Goal: Task Accomplishment & Management: Manage account settings

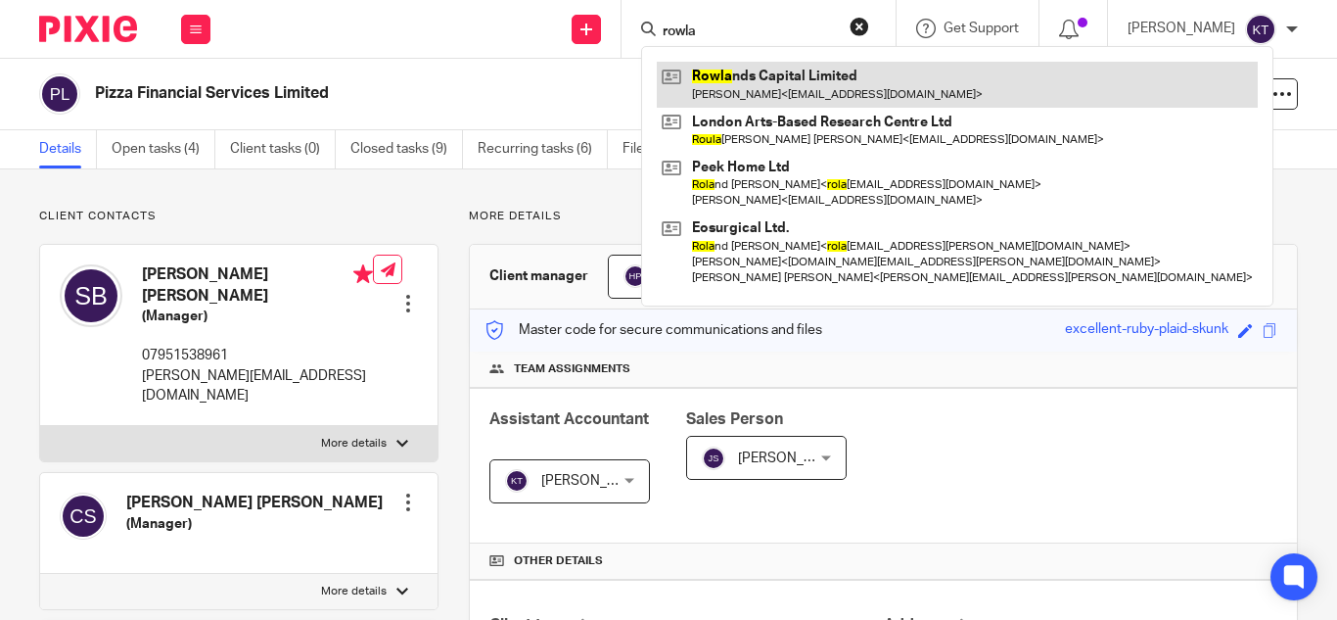
type input "rowla"
click at [738, 86] on link at bounding box center [957, 84] width 601 height 45
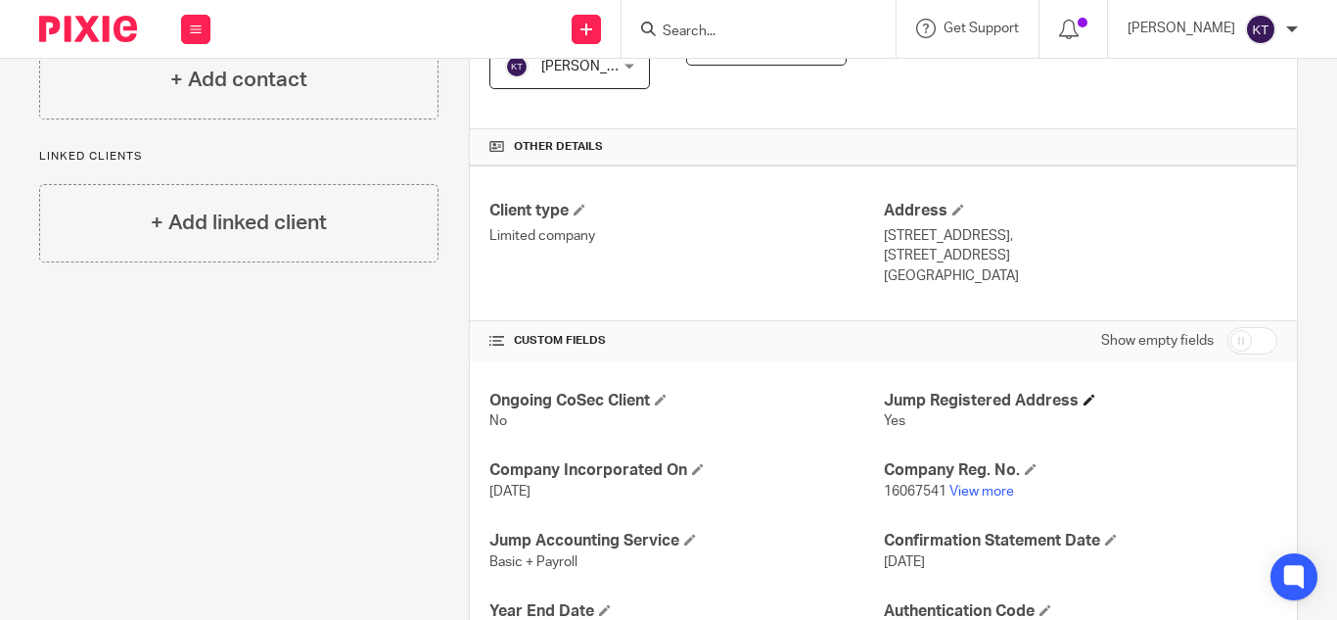
scroll to position [415, 0]
click at [1230, 336] on input "checkbox" at bounding box center [1252, 339] width 50 height 27
checkbox input "true"
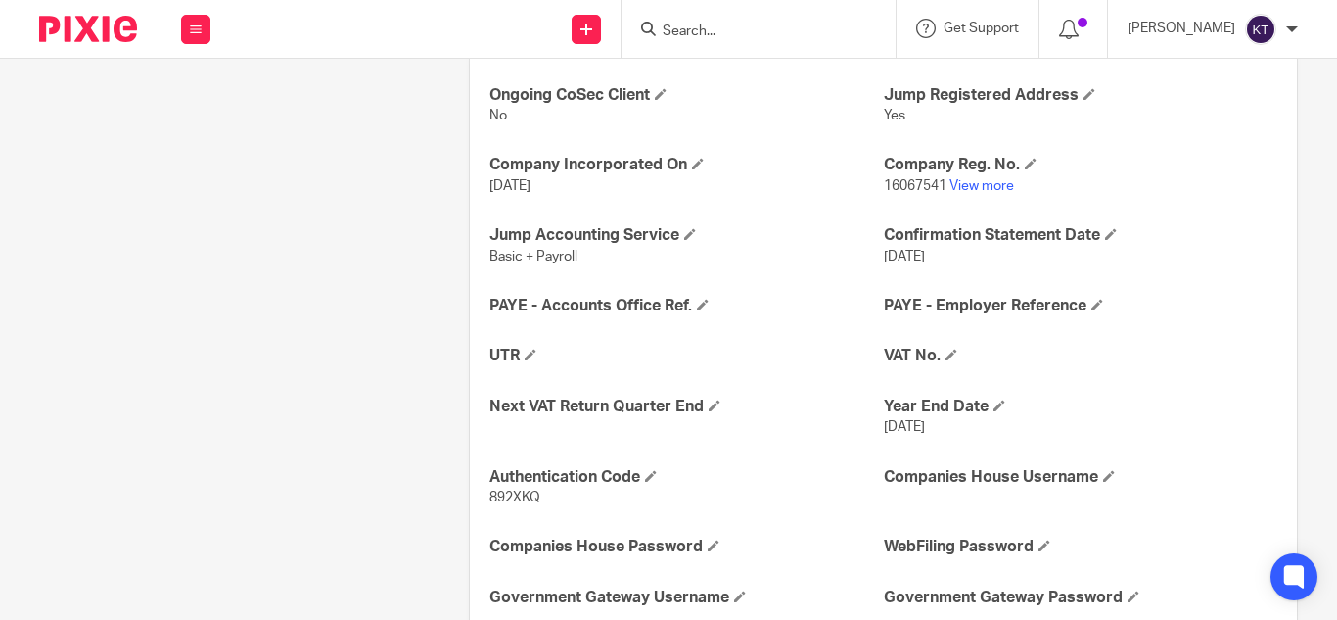
scroll to position [720, 0]
click at [530, 347] on span at bounding box center [531, 353] width 12 height 12
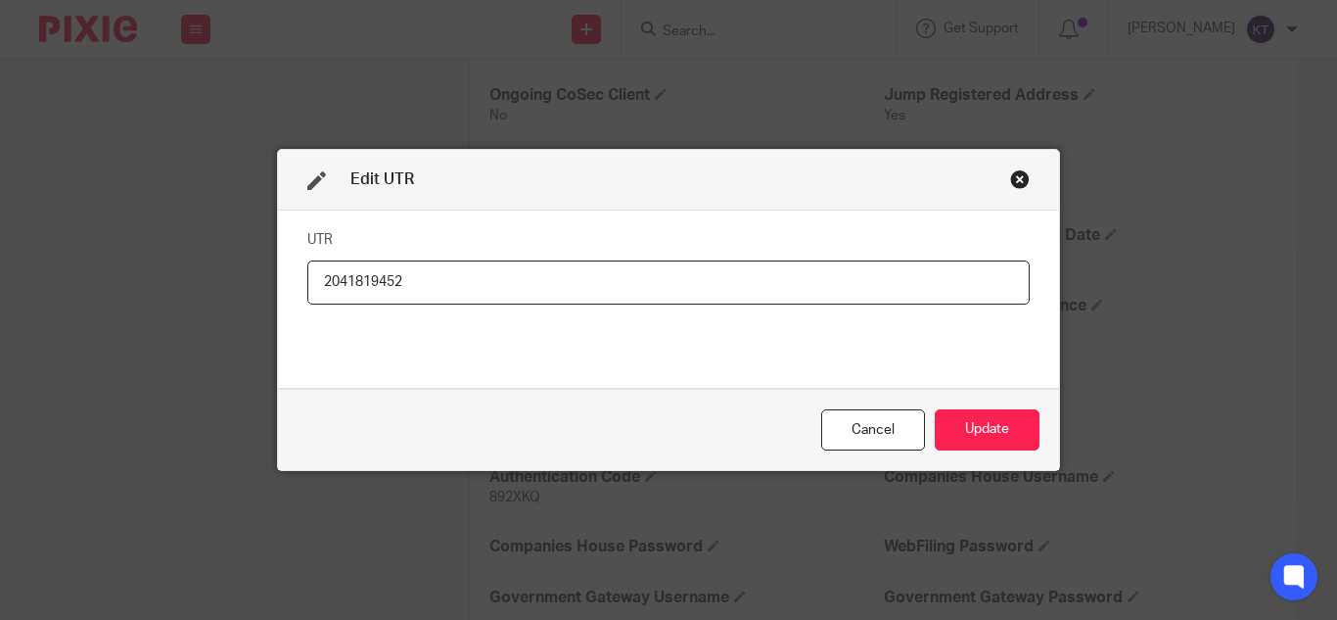
type input "2041819452"
click at [1001, 401] on div "Cancel Update" at bounding box center [668, 430] width 781 height 82
click at [987, 418] on button "Update" at bounding box center [987, 430] width 105 height 42
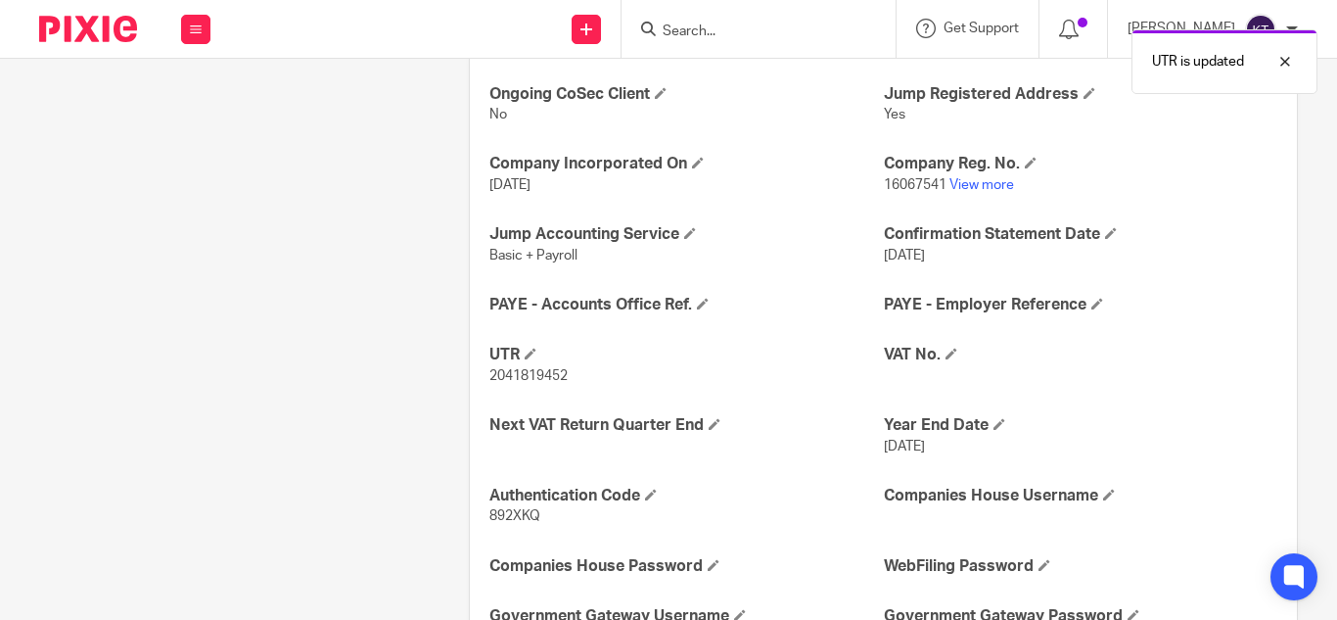
click at [989, 431] on h4 "Year End Date" at bounding box center [1080, 425] width 393 height 21
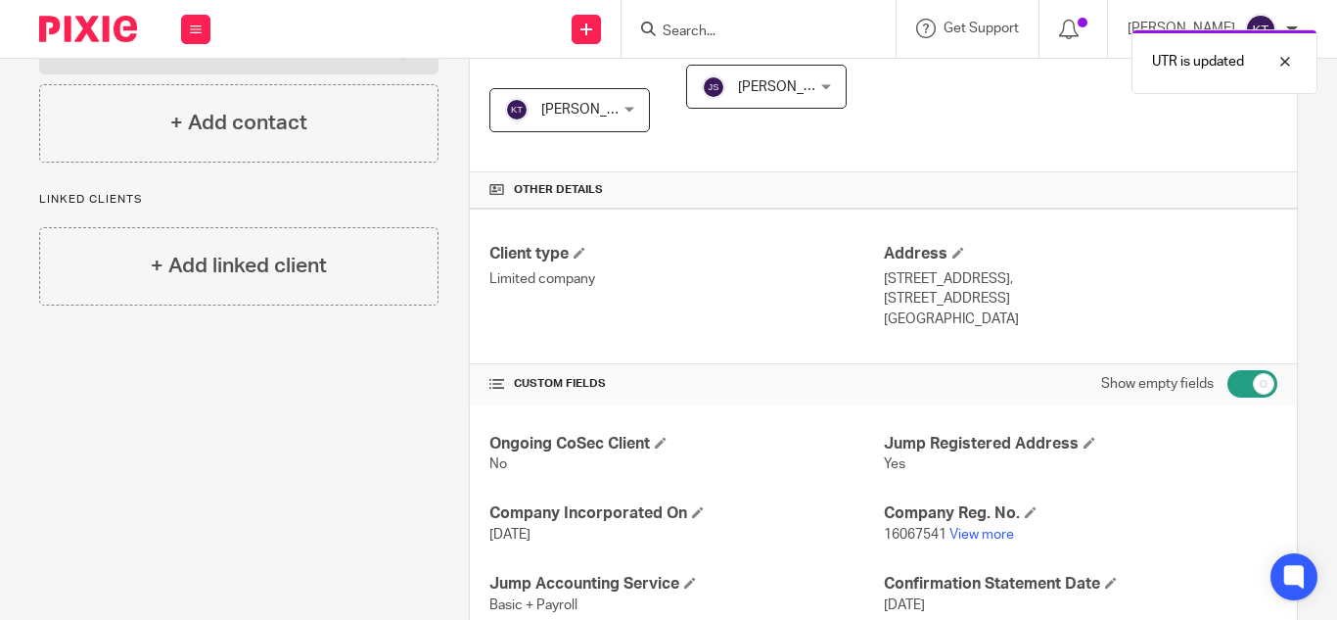
scroll to position [372, 0]
click at [1250, 382] on input "checkbox" at bounding box center [1252, 382] width 50 height 27
checkbox input "false"
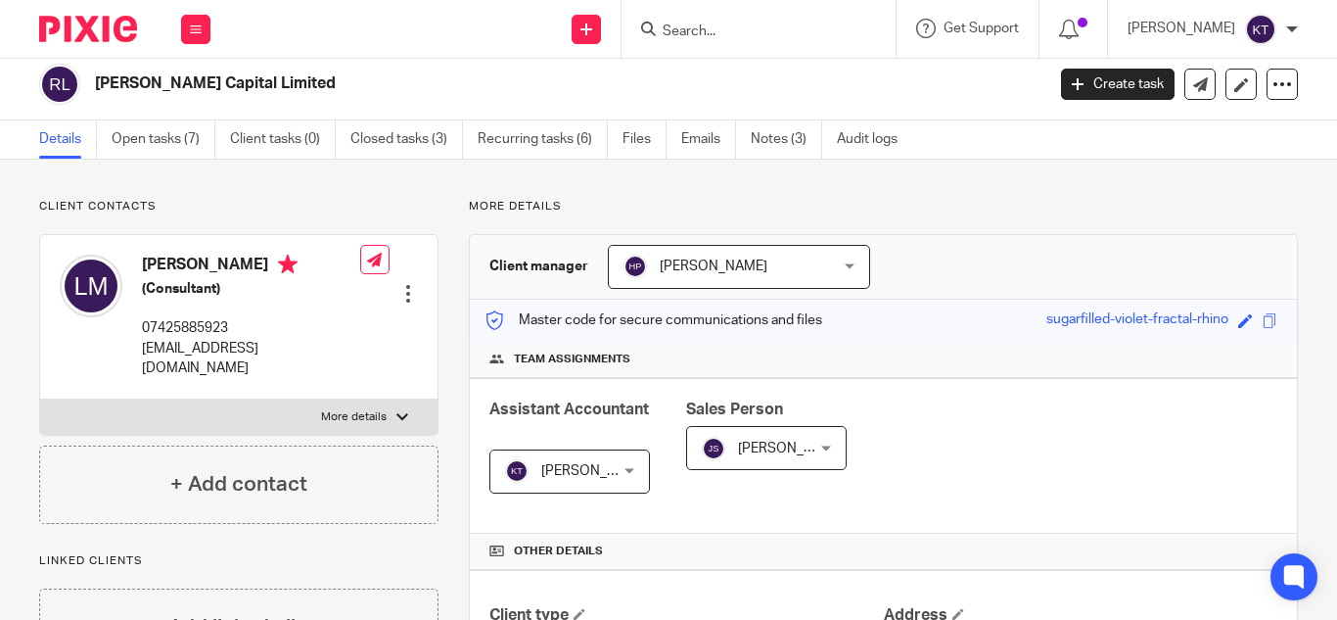
scroll to position [0, 0]
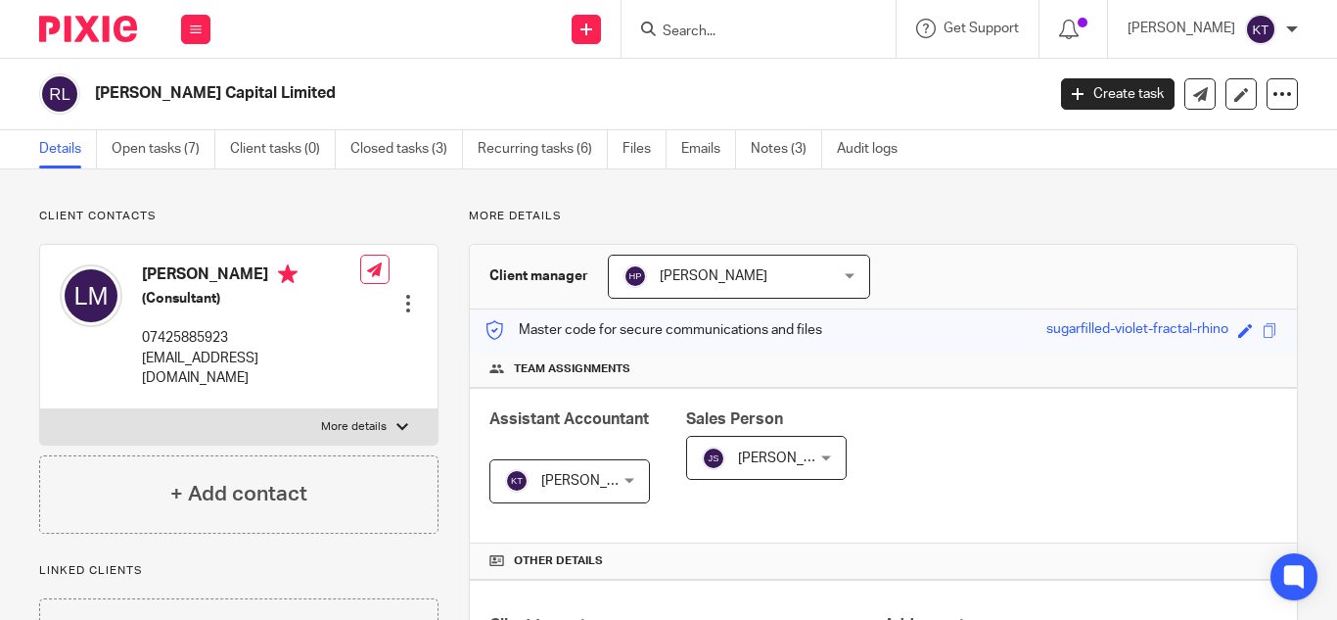
click at [680, 33] on input "Search" at bounding box center [749, 32] width 176 height 18
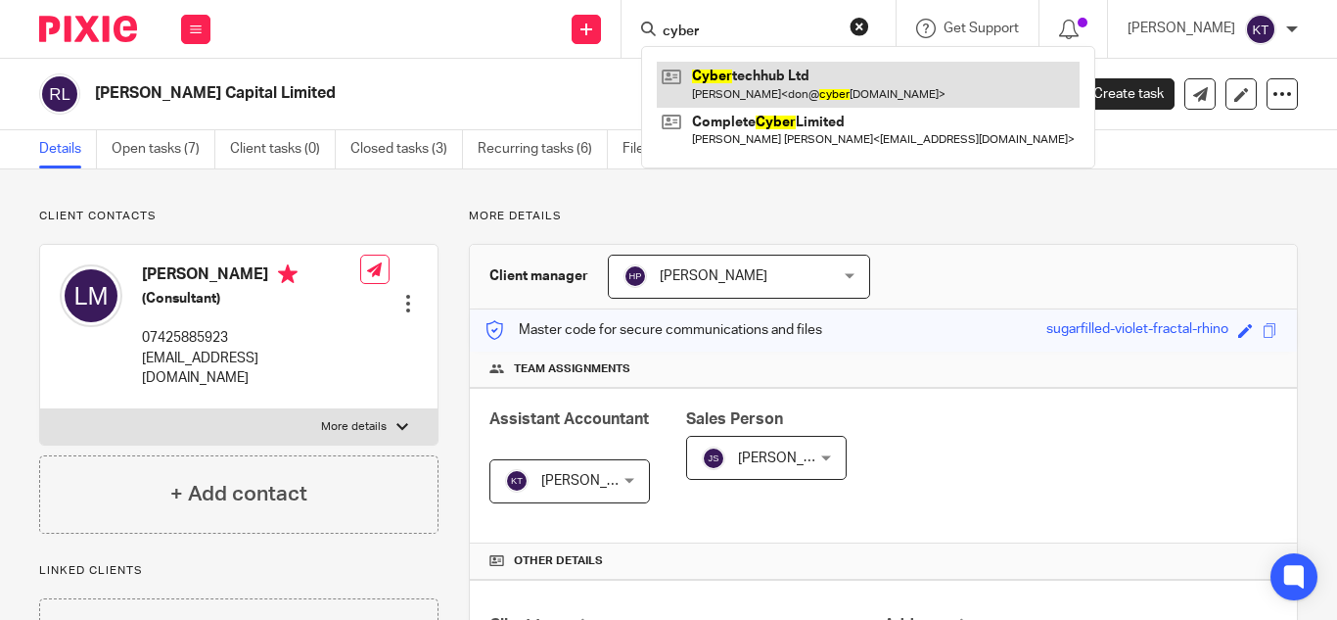
type input "cyber"
click at [774, 76] on link at bounding box center [868, 84] width 423 height 45
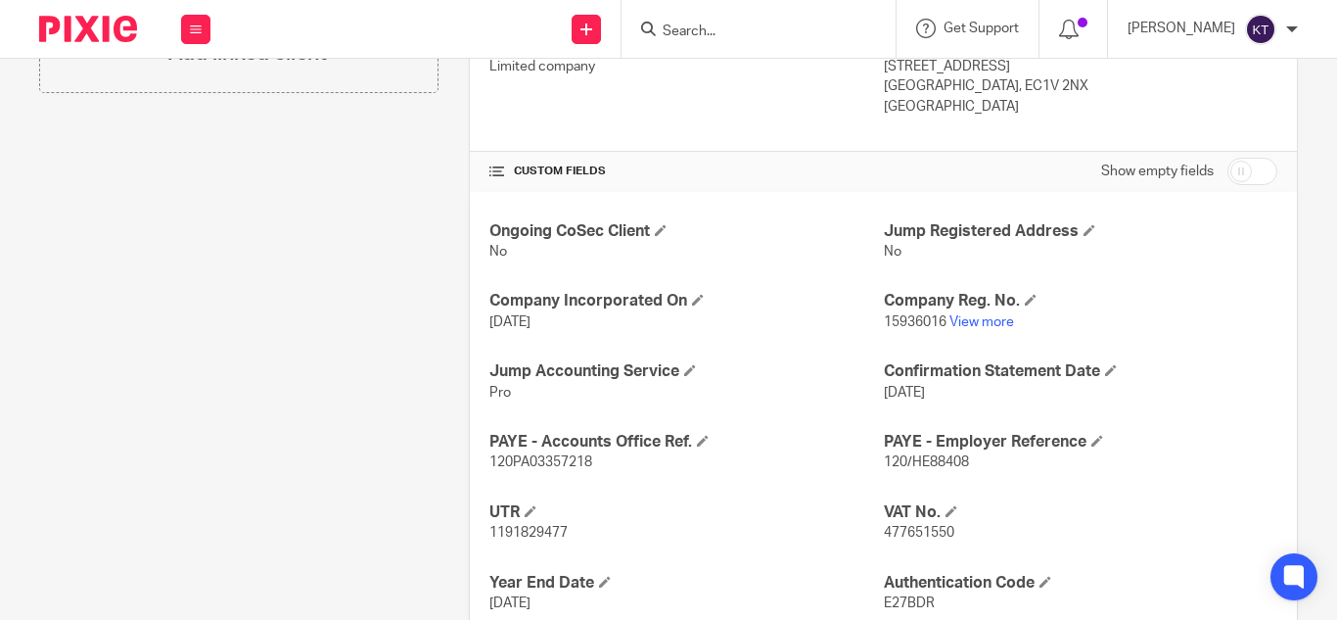
scroll to position [787, 0]
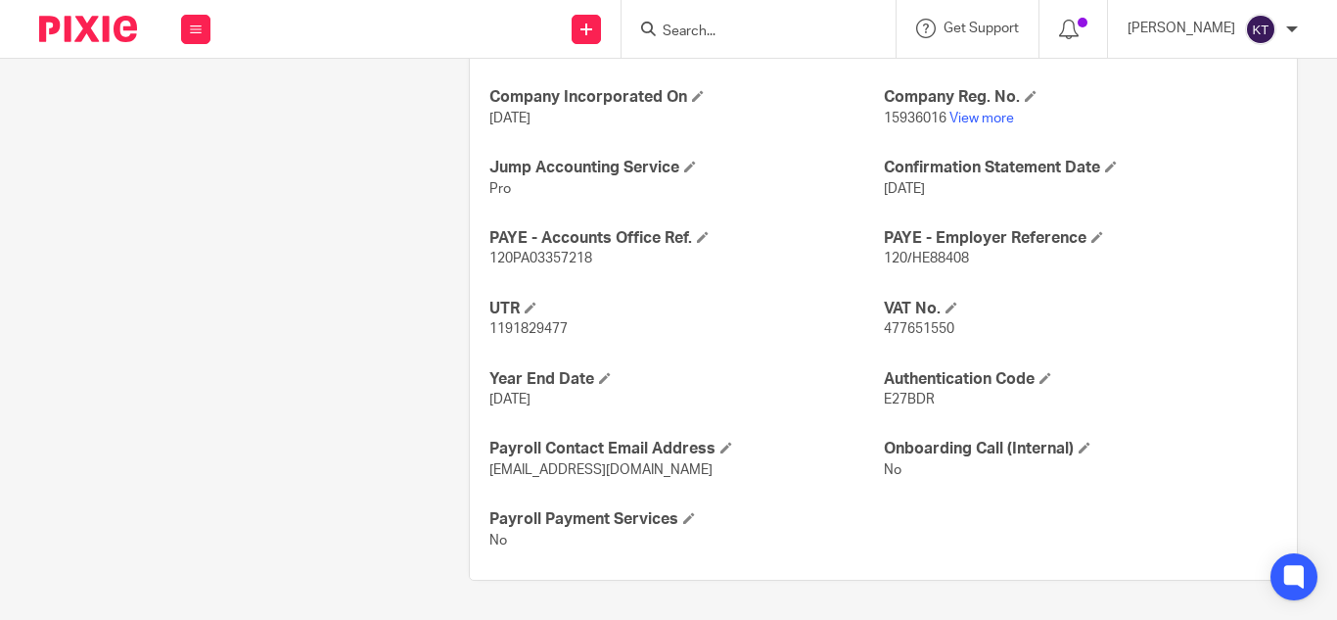
click at [701, 35] on input "Search" at bounding box center [749, 32] width 176 height 18
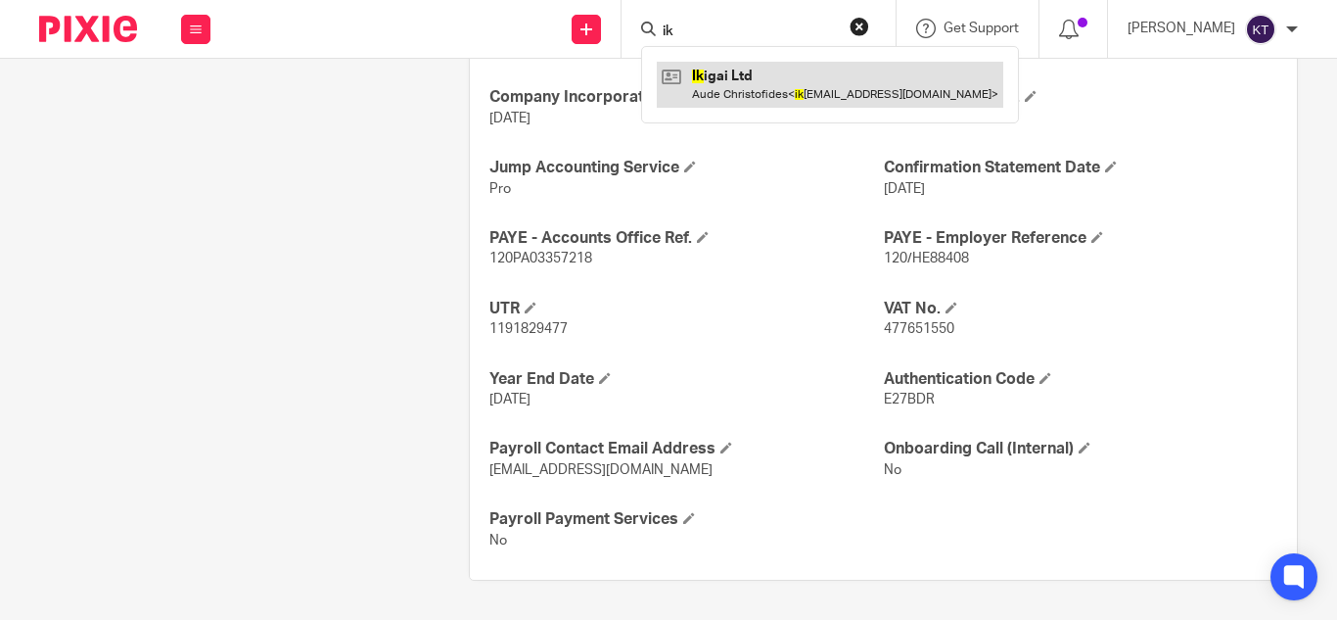
type input "ik"
click at [745, 82] on link at bounding box center [830, 84] width 347 height 45
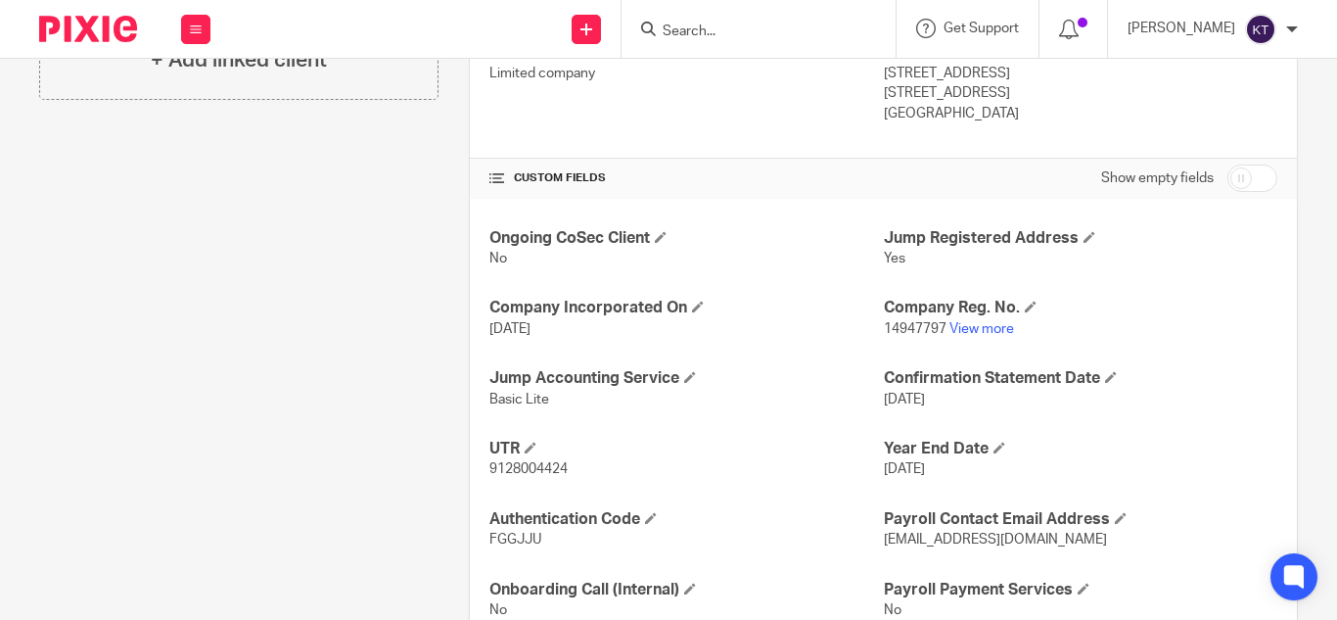
scroll to position [646, 0]
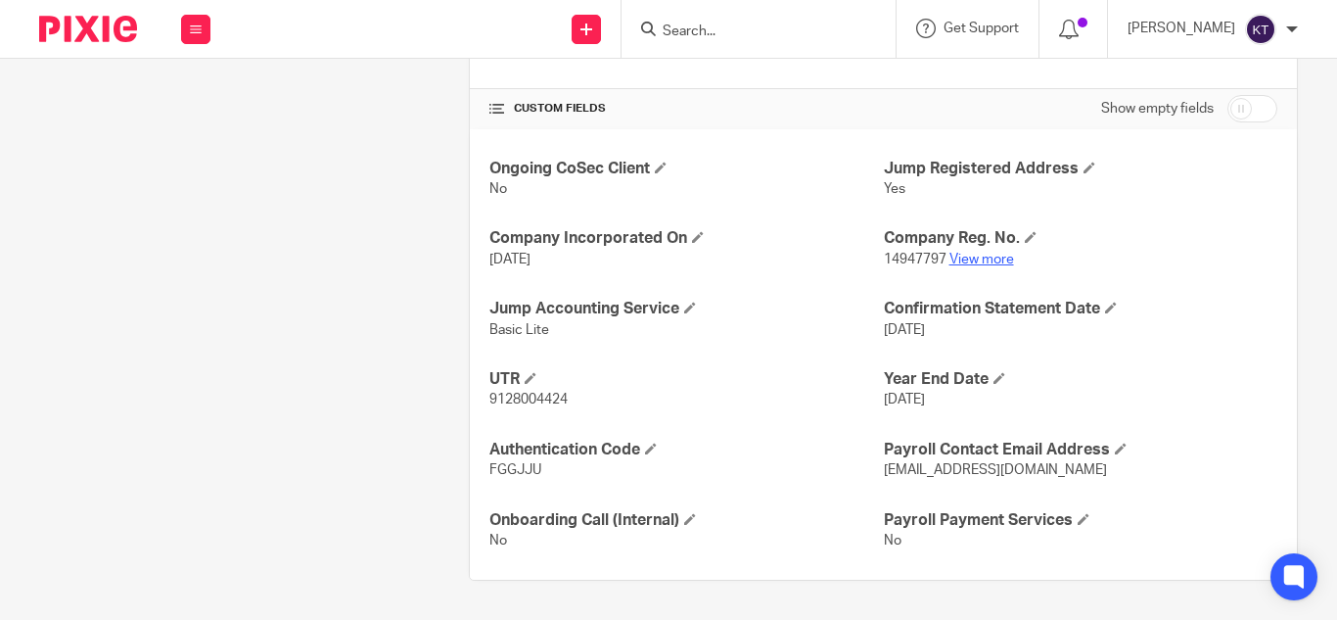
click at [976, 256] on link "View more" at bounding box center [981, 260] width 65 height 14
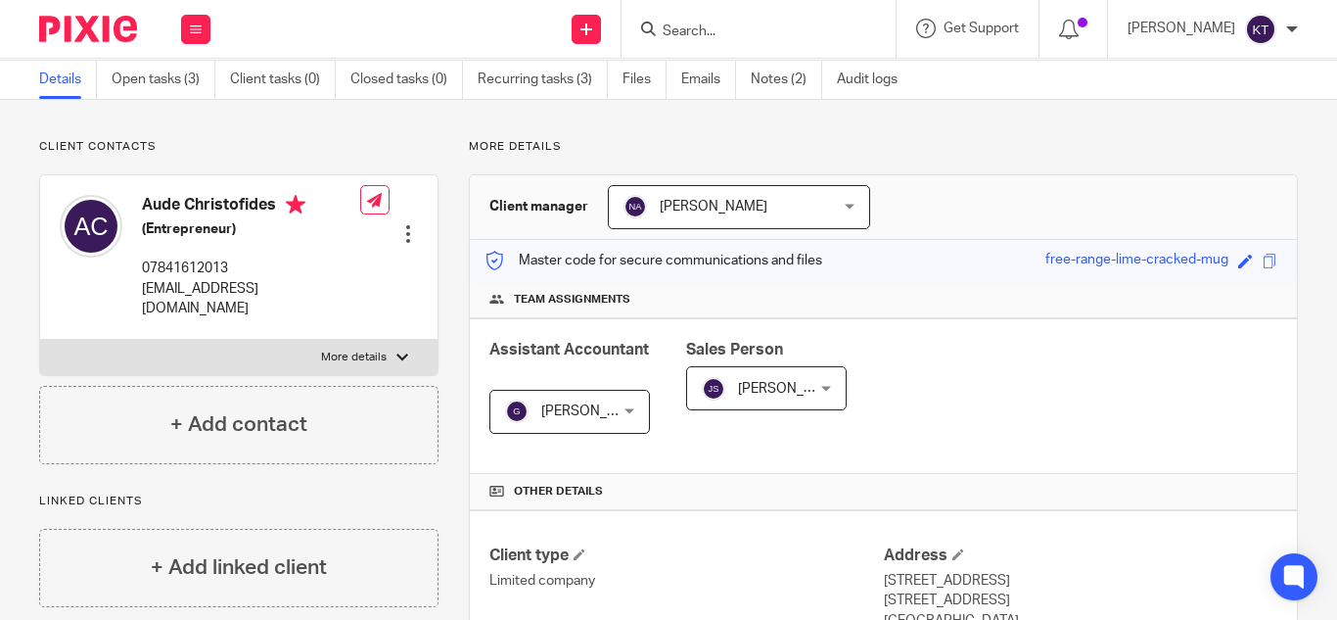
scroll to position [0, 0]
